Goal: Task Accomplishment & Management: Complete application form

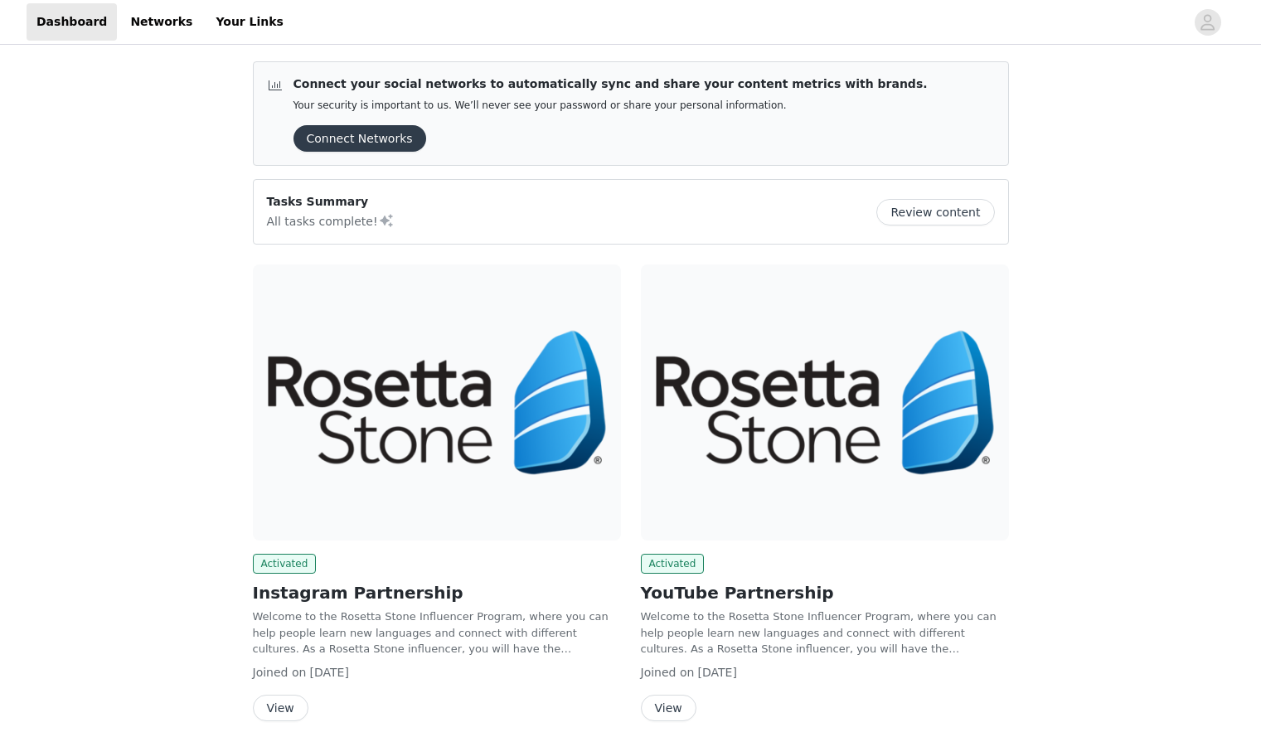
click at [949, 220] on button "Review content" at bounding box center [935, 212] width 118 height 27
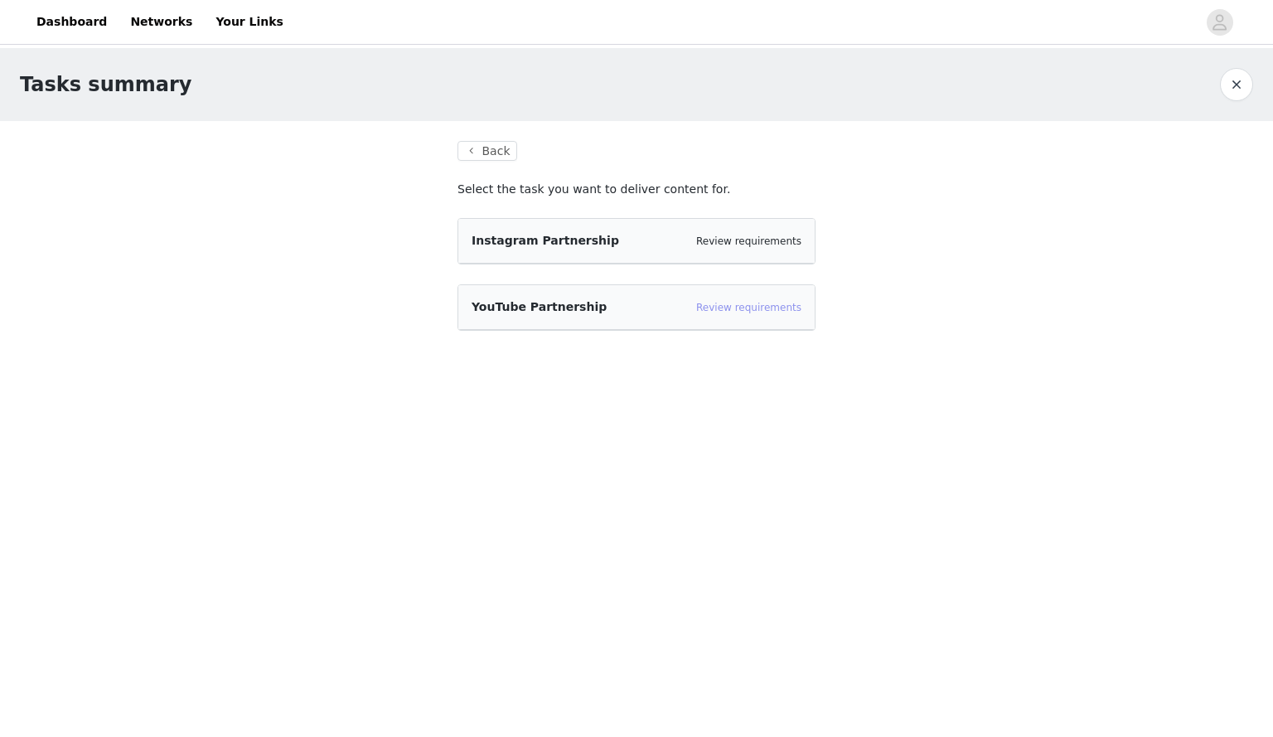
click at [781, 311] on link "Review requirements" at bounding box center [748, 308] width 105 height 12
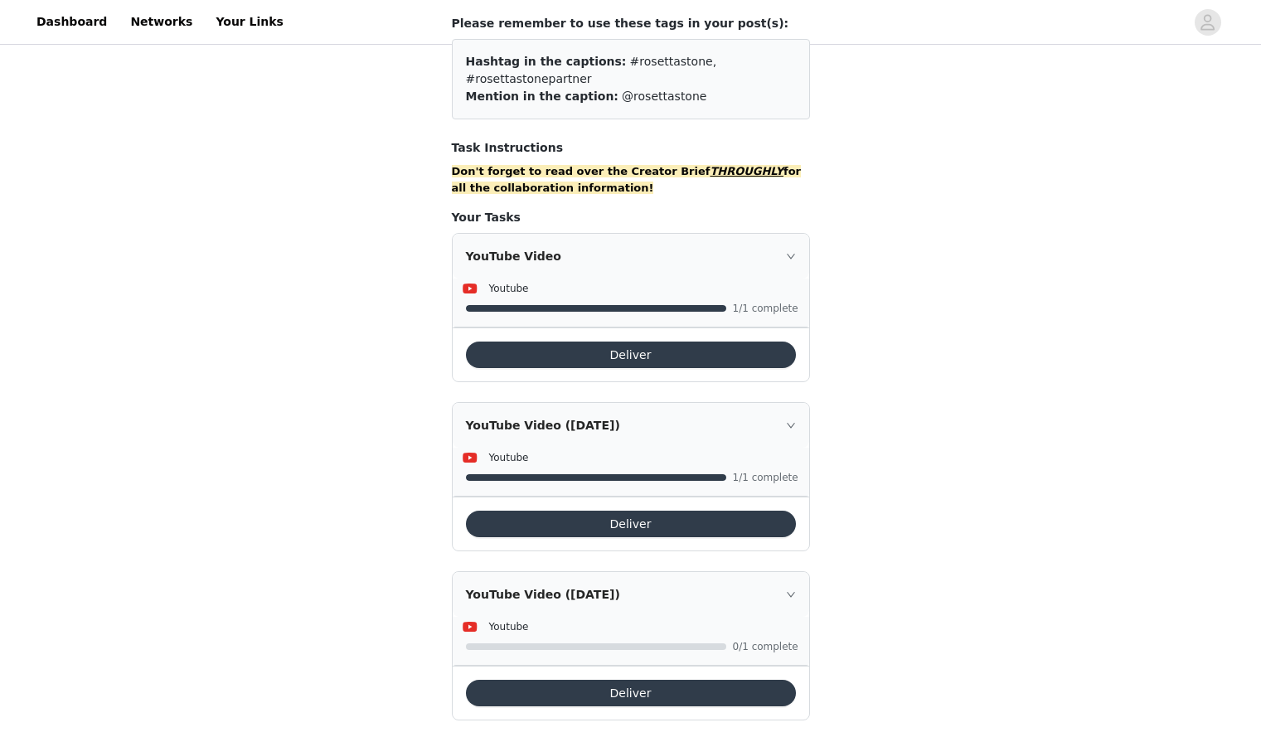
scroll to position [172, 0]
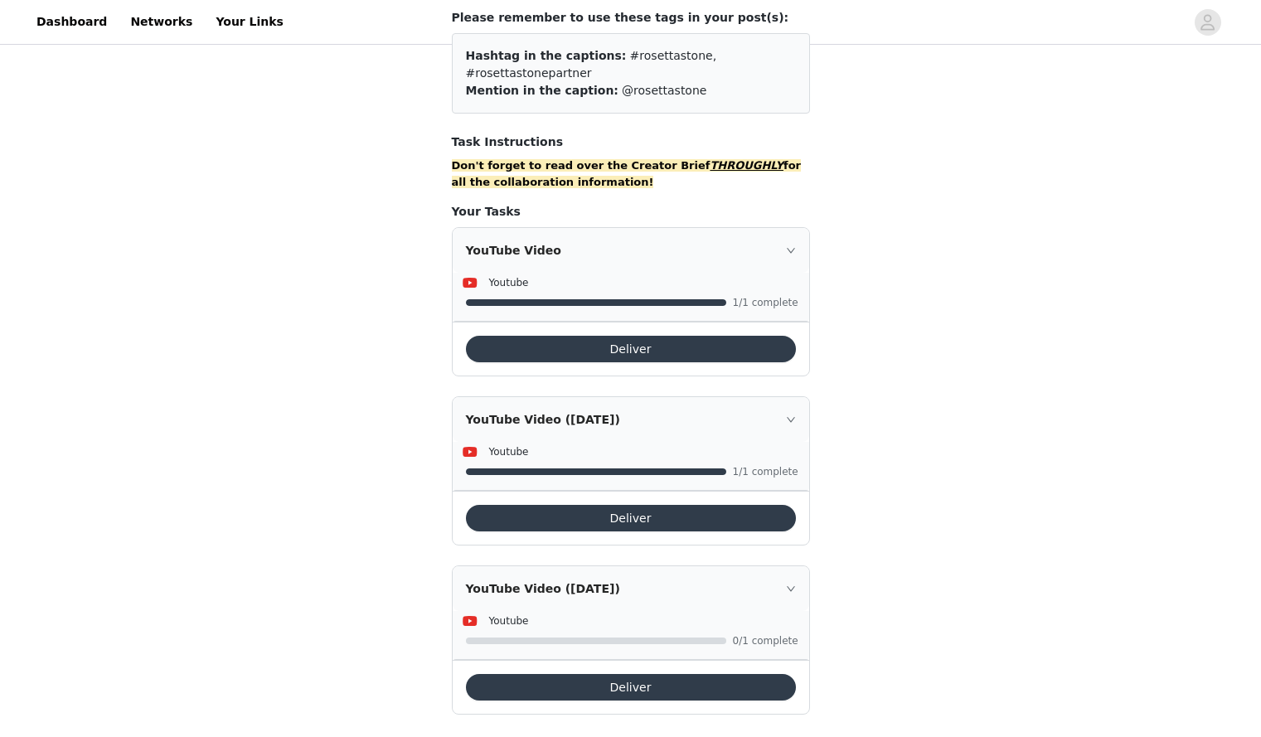
click at [602, 674] on button "Deliver" at bounding box center [631, 687] width 330 height 27
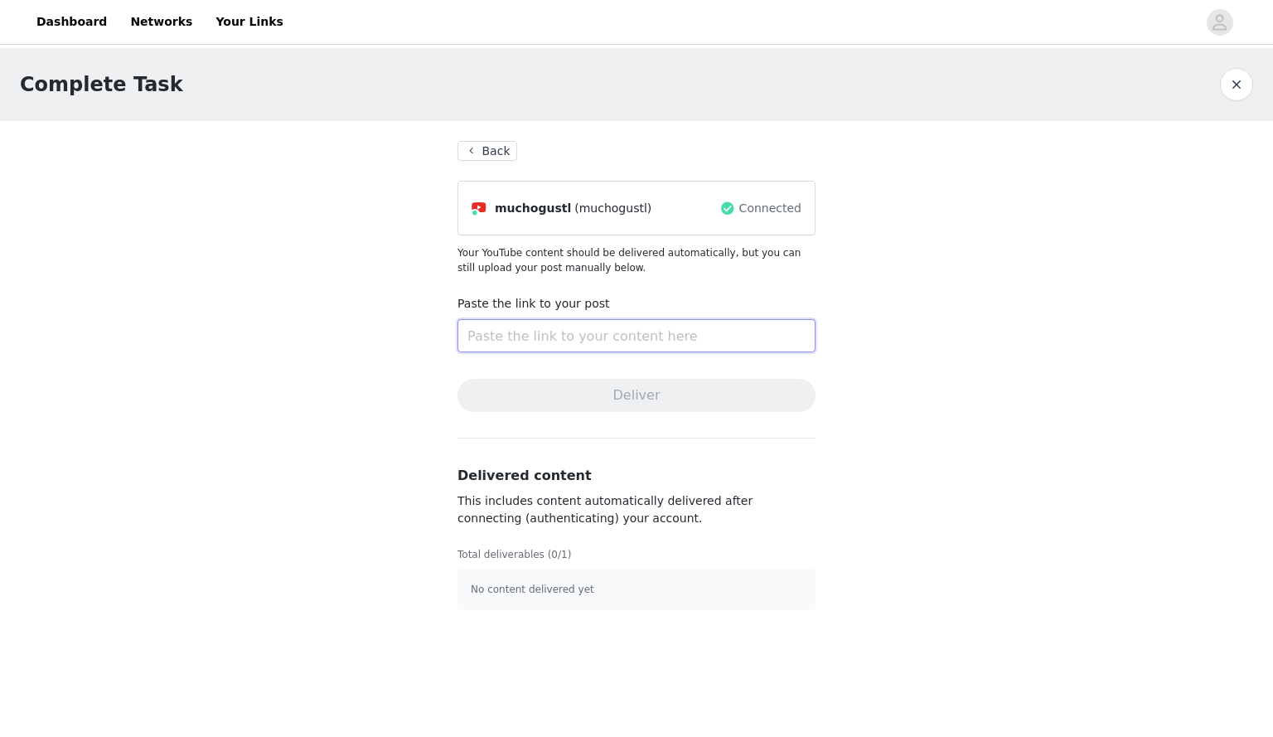
click at [559, 338] on input "text" at bounding box center [637, 335] width 358 height 33
paste input "[URL][DOMAIN_NAME]"
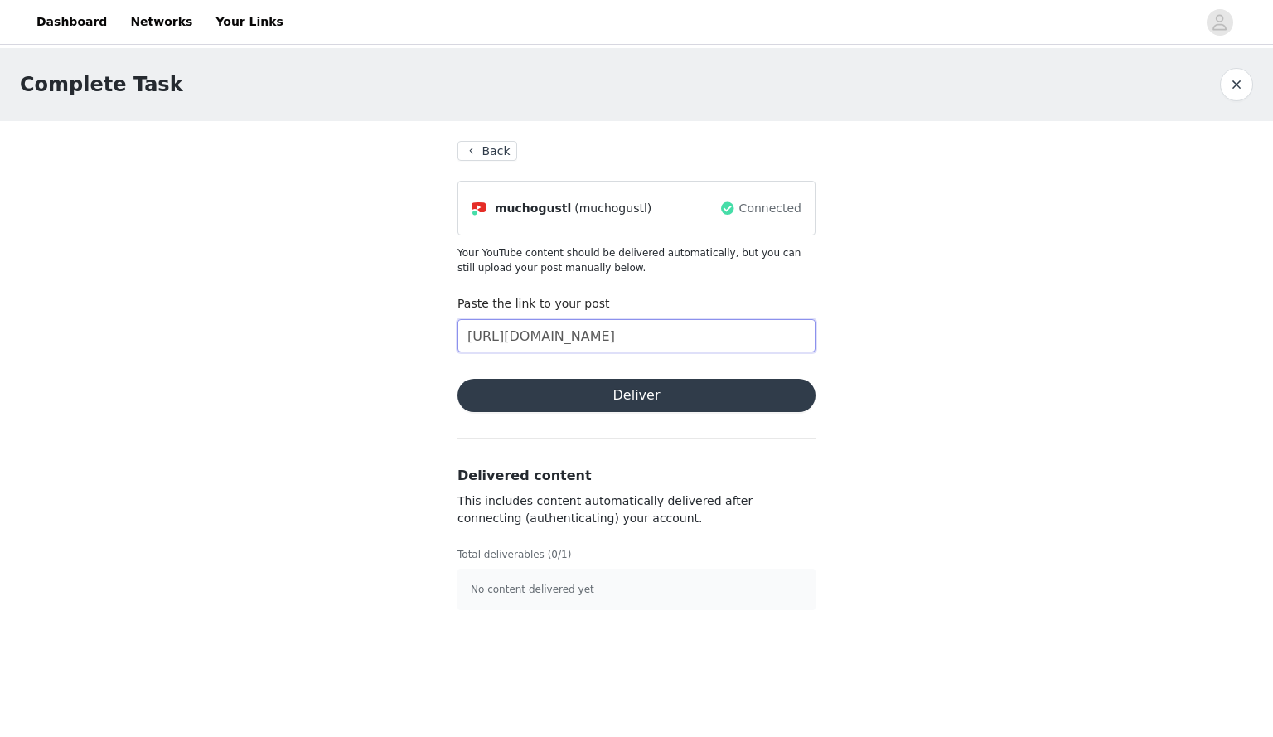
type input "[URL][DOMAIN_NAME]"
click at [578, 390] on button "Deliver" at bounding box center [637, 395] width 358 height 33
